Goal: Check status: Check status

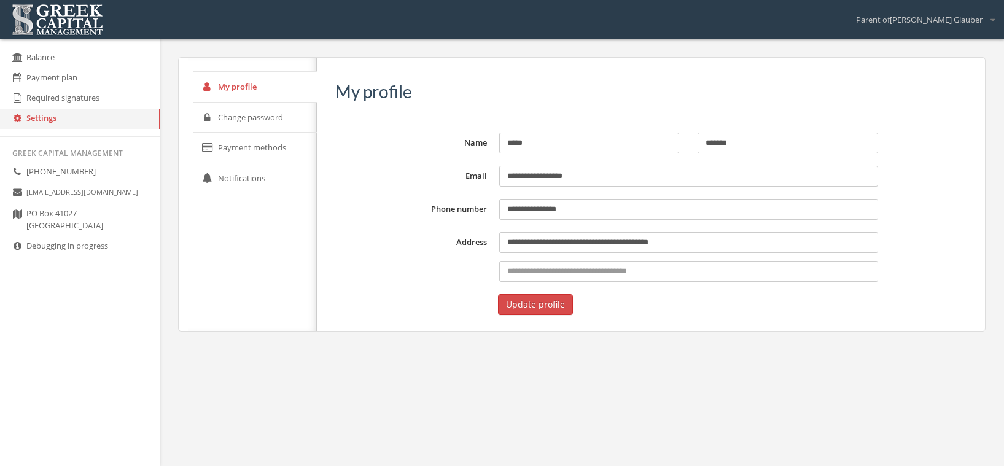
click at [51, 60] on link "Balance" at bounding box center [80, 58] width 160 height 20
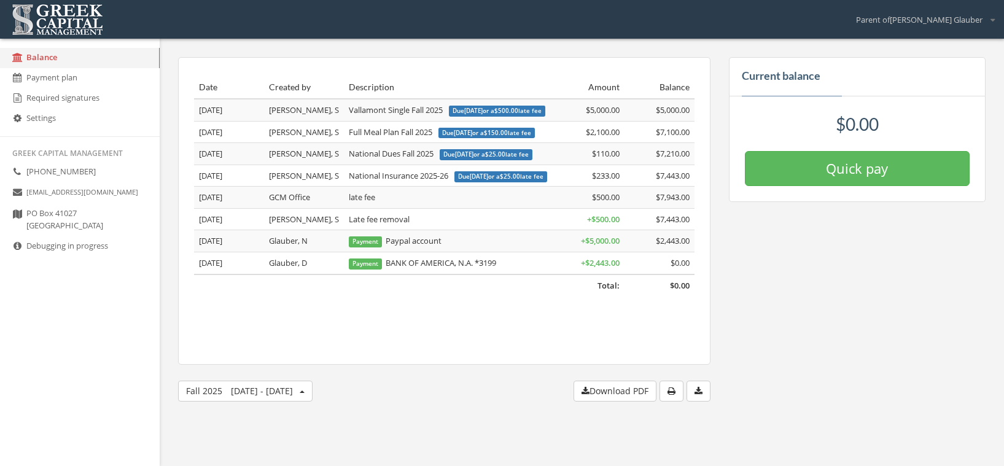
click at [866, 172] on button "Quick pay" at bounding box center [857, 168] width 225 height 35
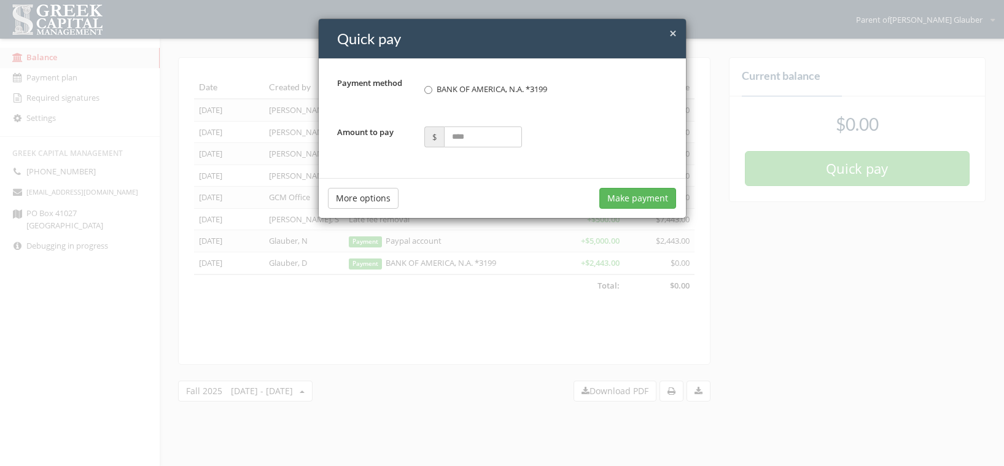
click at [354, 199] on button "More options" at bounding box center [363, 198] width 71 height 21
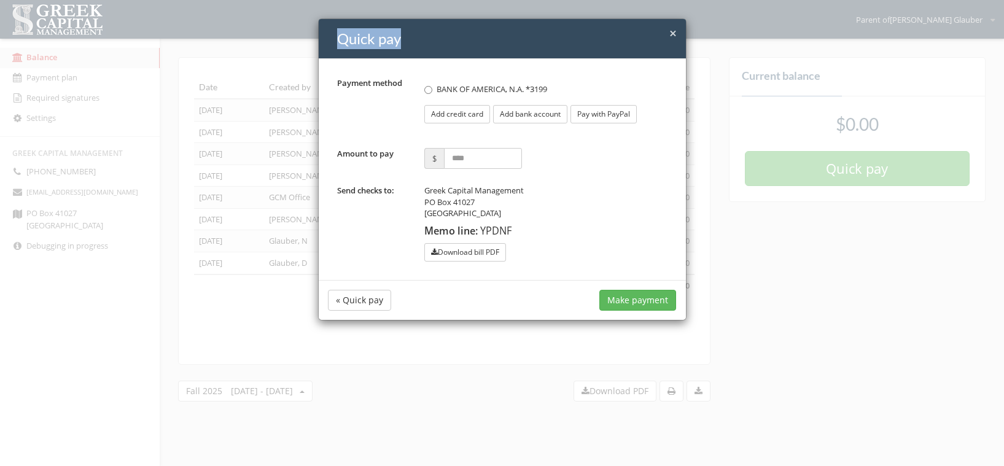
drag, startPoint x: 668, startPoint y: 32, endPoint x: 675, endPoint y: 33, distance: 6.8
click at [675, 33] on div "× Close Quick pay" at bounding box center [502, 39] width 367 height 40
click at [675, 33] on span "×" at bounding box center [673, 33] width 7 height 17
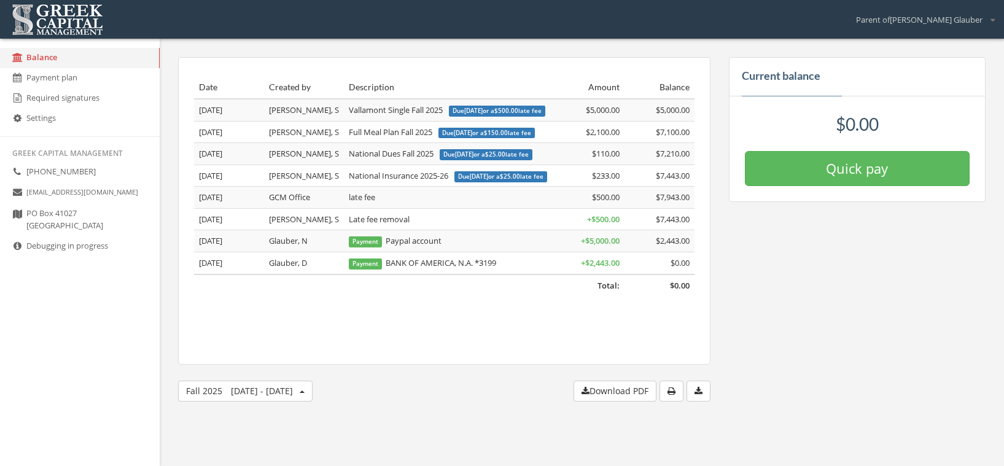
click at [49, 74] on link "Payment plan" at bounding box center [80, 78] width 160 height 20
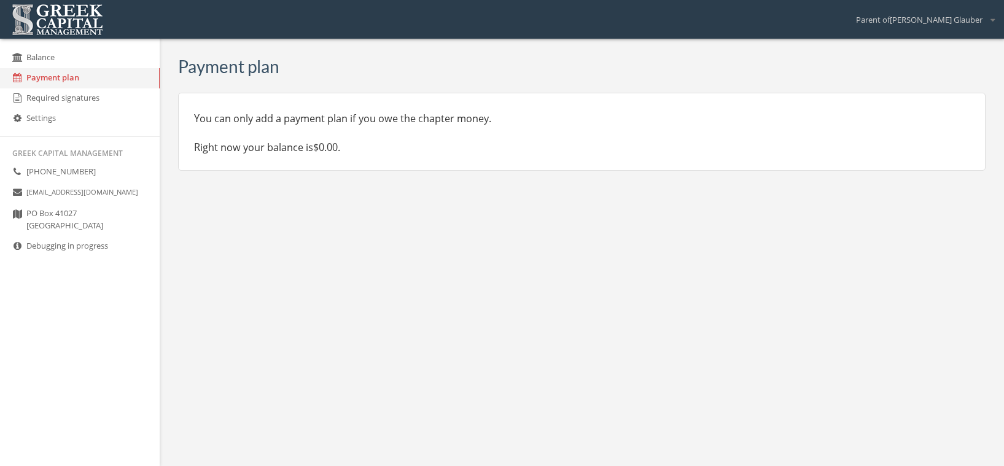
click at [53, 96] on link "Required signatures" at bounding box center [80, 98] width 160 height 20
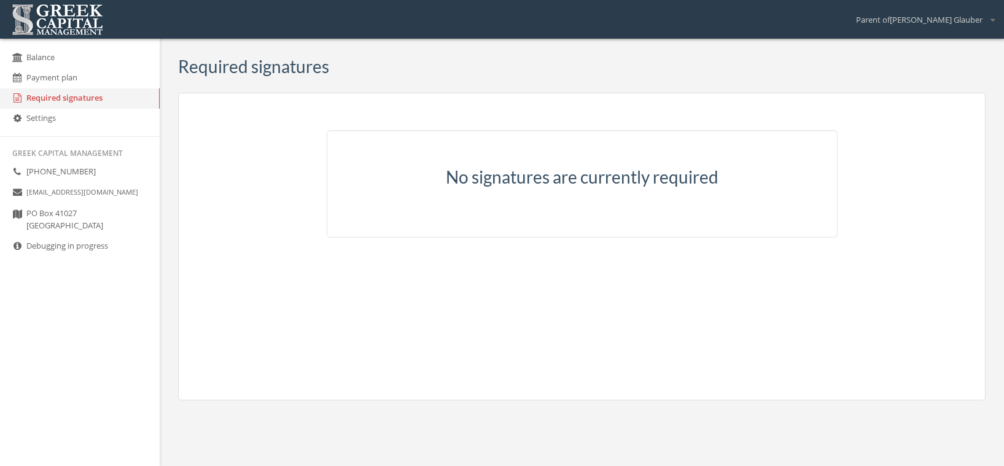
click at [48, 117] on link "Settings" at bounding box center [80, 119] width 160 height 20
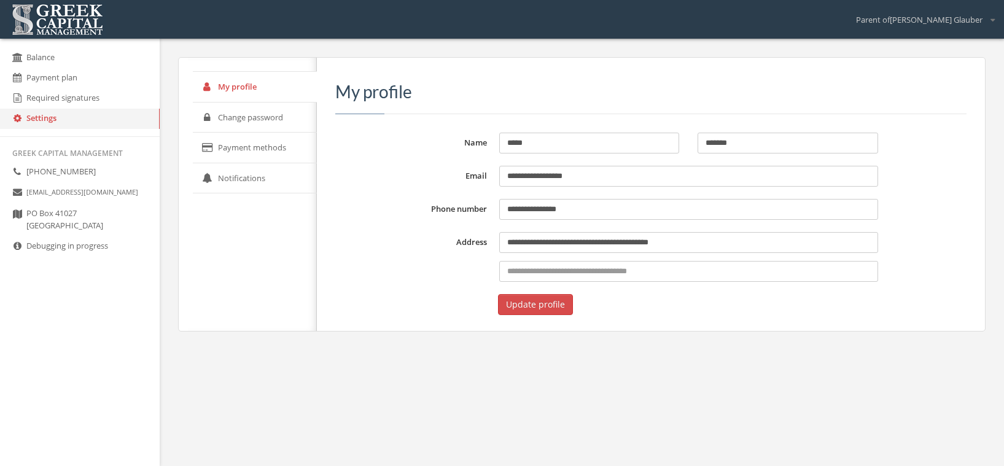
click at [47, 58] on link "Balance" at bounding box center [80, 58] width 160 height 20
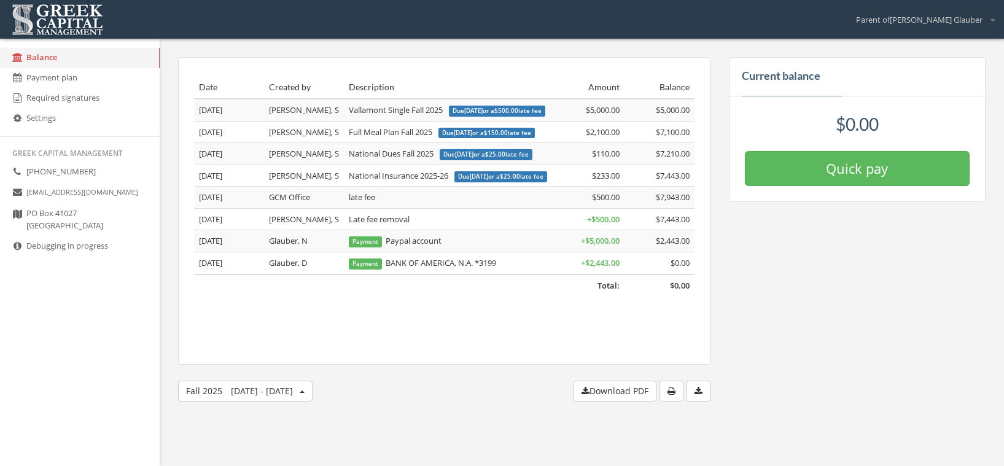
click at [300, 391] on span "button" at bounding box center [302, 392] width 5 height 2
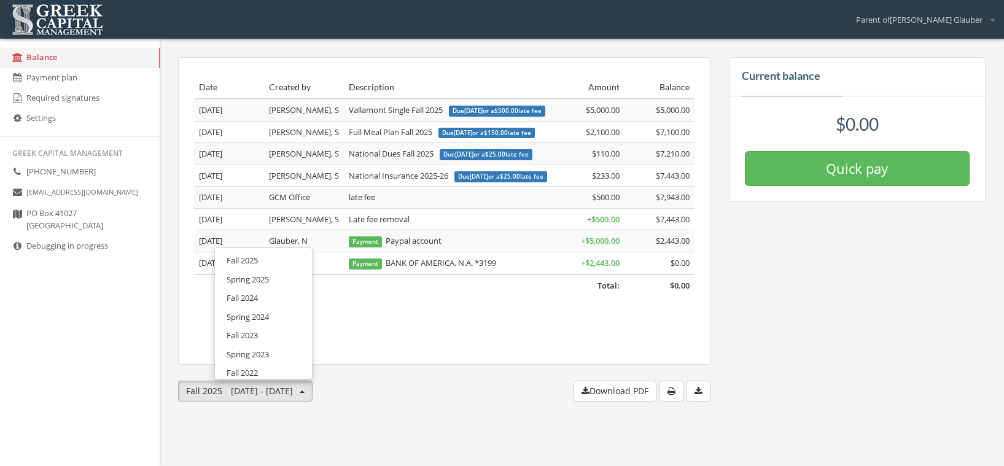
click at [229, 281] on link "Spring 2025" at bounding box center [263, 279] width 88 height 19
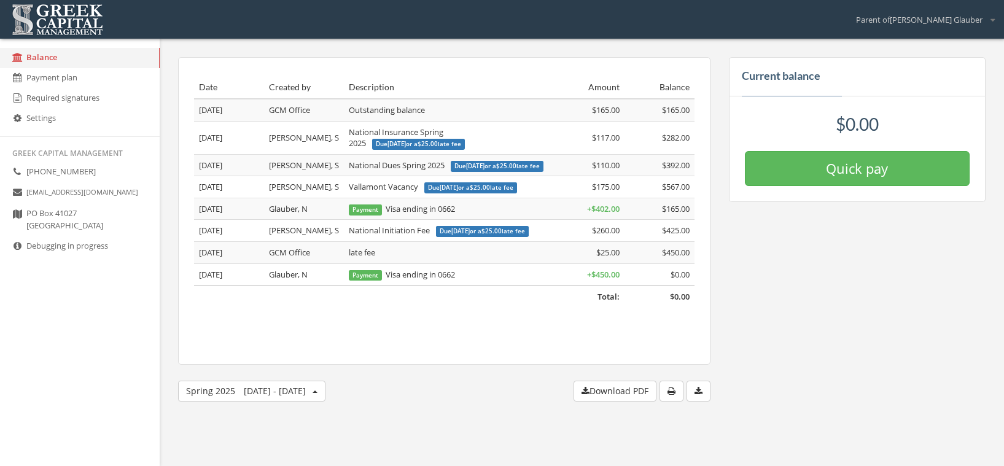
click at [300, 388] on button "Spring [DATE] - [DATE]" at bounding box center [251, 391] width 147 height 21
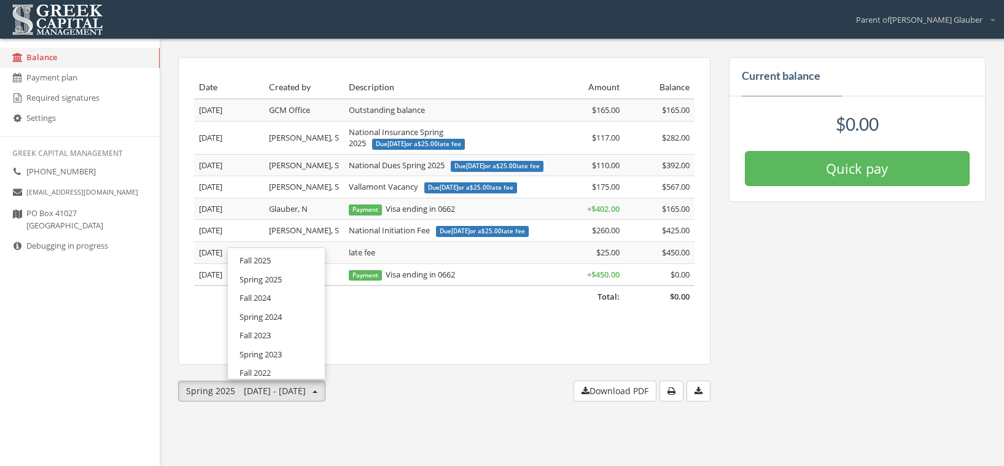
click at [246, 294] on link "Fall 2024" at bounding box center [276, 298] width 88 height 19
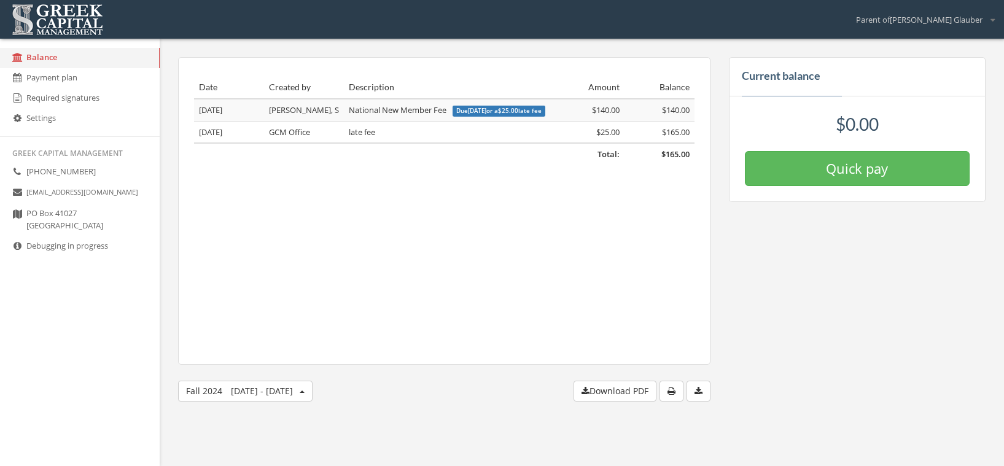
click at [251, 393] on span "[DATE] - [DATE]" at bounding box center [262, 391] width 62 height 12
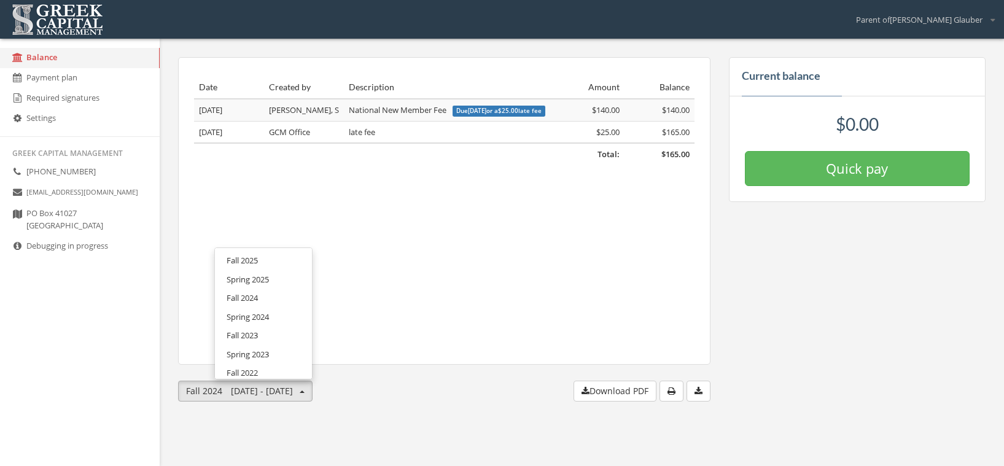
click at [243, 335] on link "Fall 2023" at bounding box center [263, 335] width 88 height 19
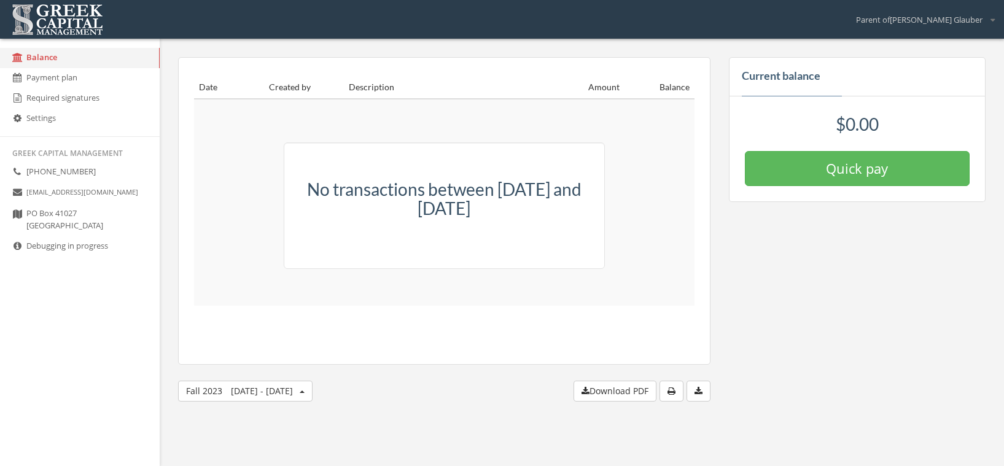
click at [235, 396] on span "[DATE] - [DATE]" at bounding box center [262, 391] width 62 height 12
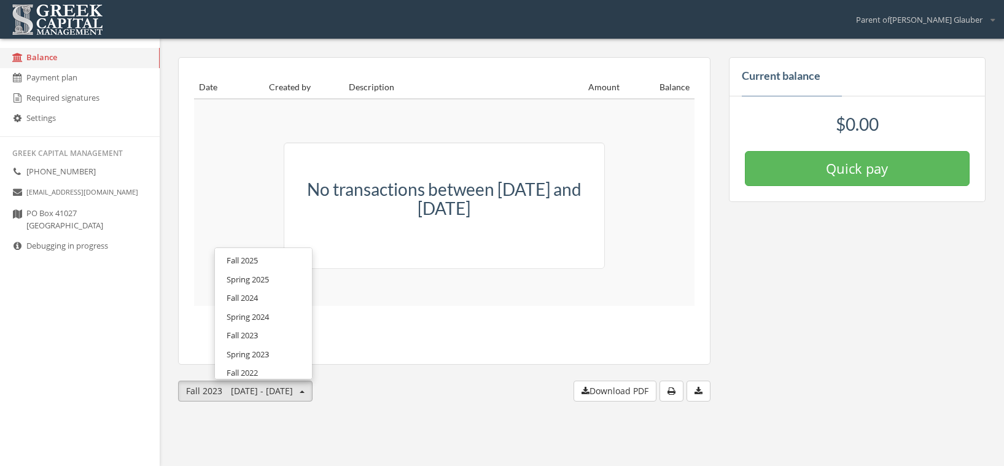
click at [244, 322] on link "Spring 2024" at bounding box center [263, 317] width 88 height 19
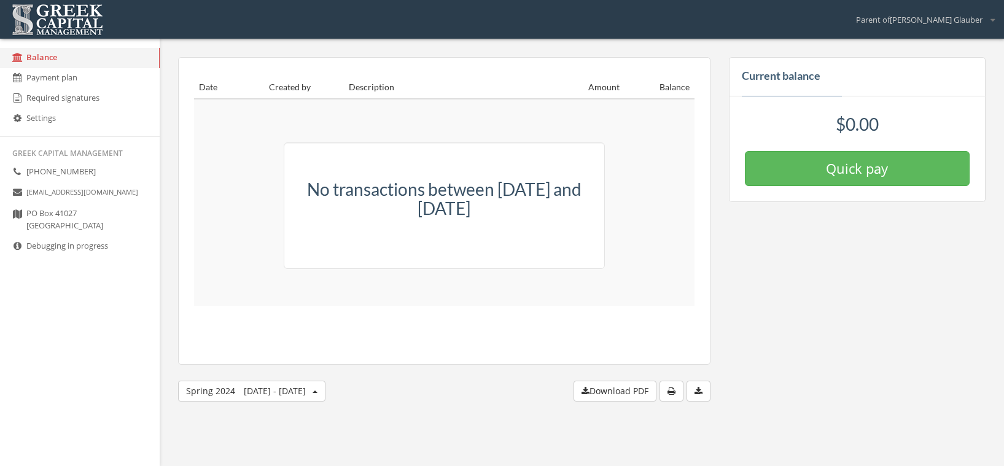
click at [413, 414] on body "My account Logout Toggle search Parent of [PERSON_NAME] My account Logout Balan…" at bounding box center [502, 233] width 1004 height 466
